Goal: Task Accomplishment & Management: Use online tool/utility

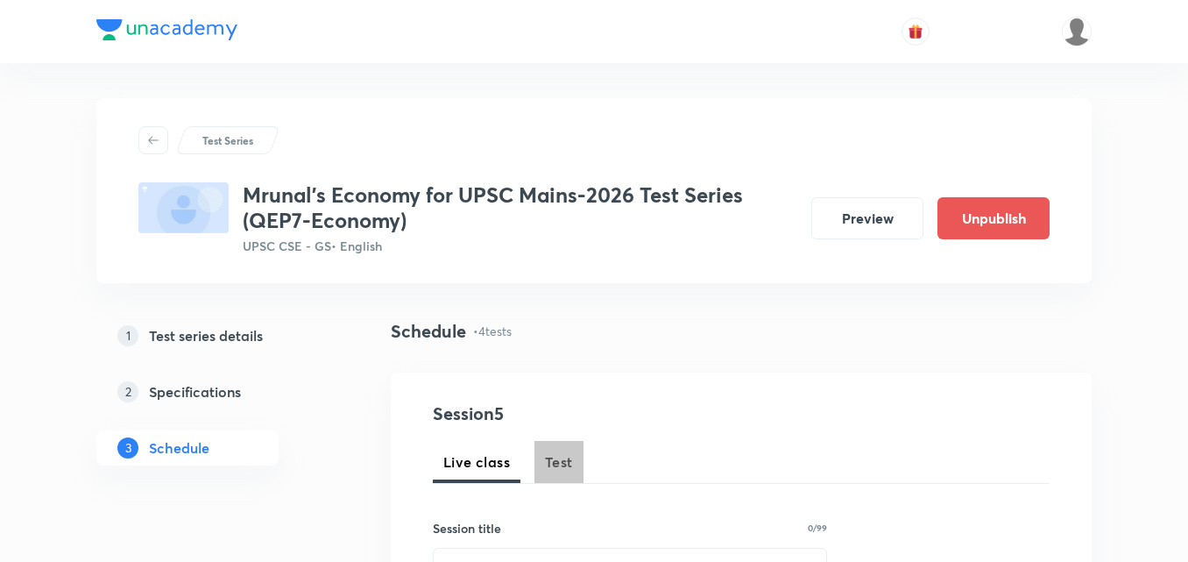
click at [539, 460] on button "Test" at bounding box center [558, 462] width 49 height 42
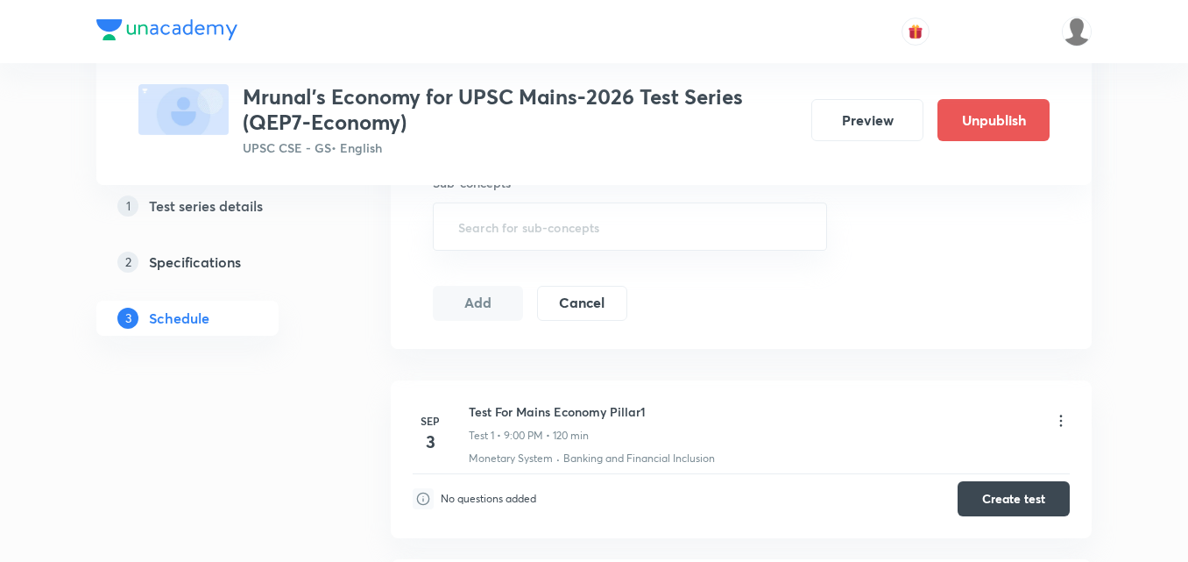
scroll to position [876, 0]
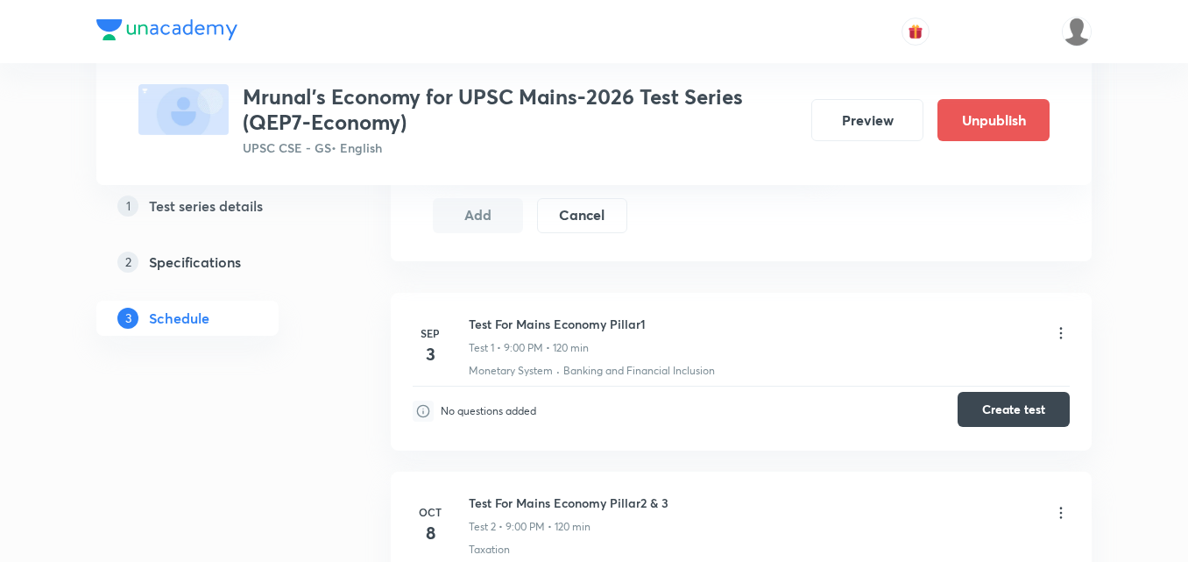
click at [1004, 403] on button "Create test" at bounding box center [1014, 409] width 112 height 35
click at [1033, 412] on button "Create test" at bounding box center [1014, 409] width 112 height 35
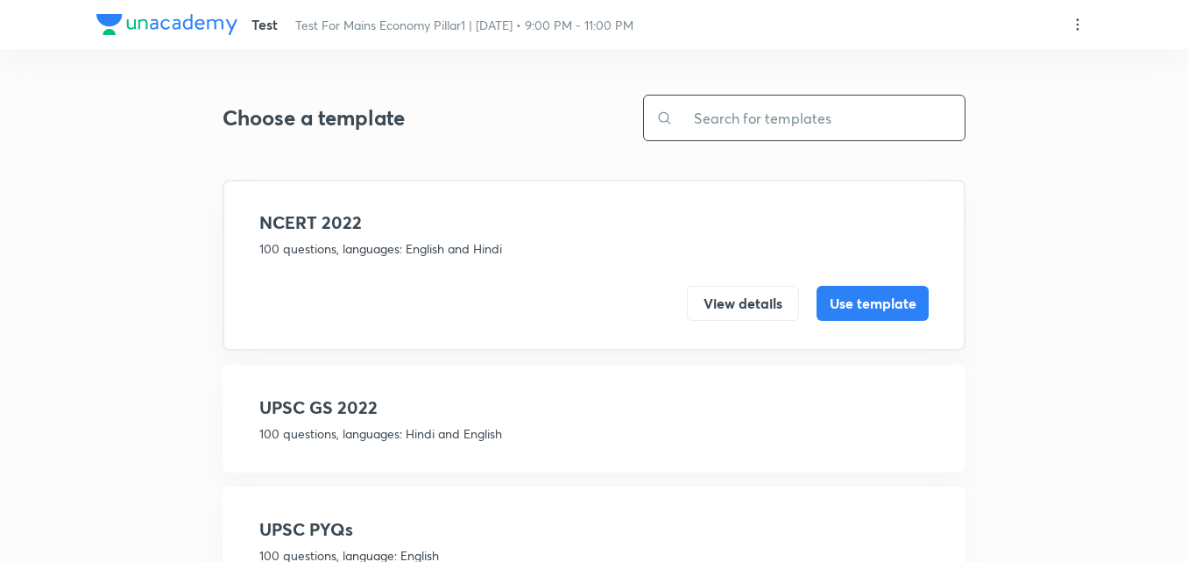
click at [812, 113] on input "text" at bounding box center [819, 118] width 292 height 45
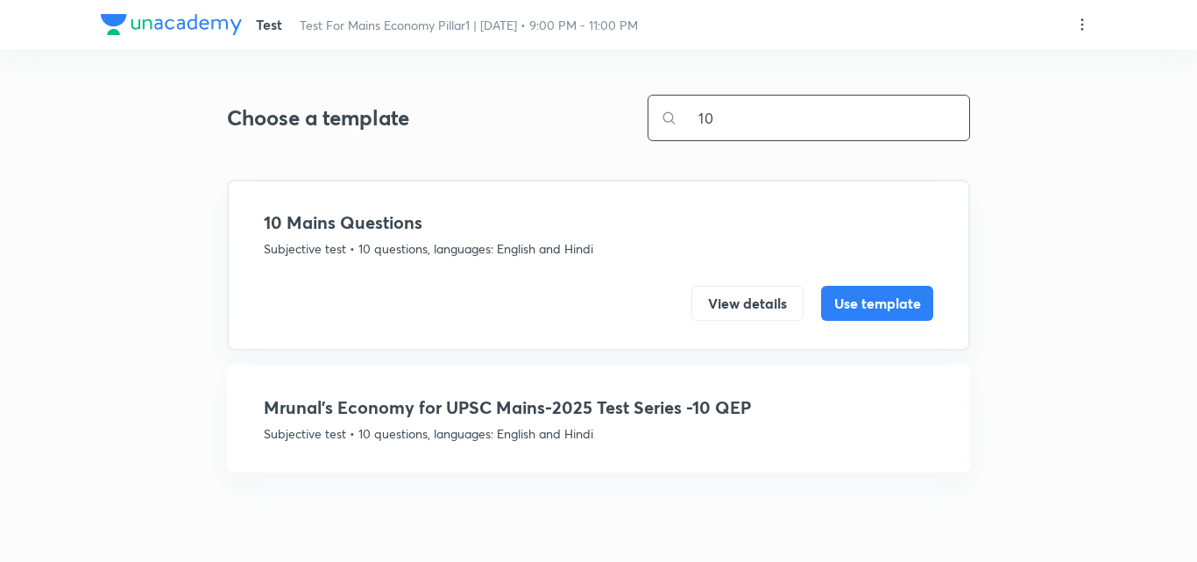
type input "10"
